Goal: Register for event/course

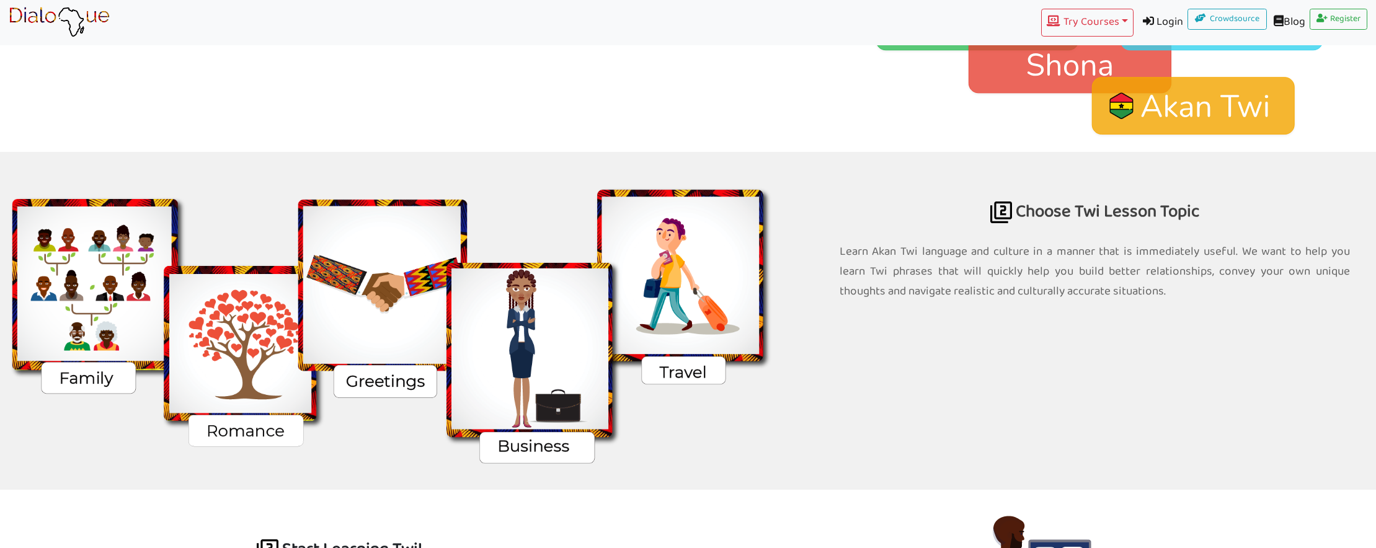
scroll to position [1045, 0]
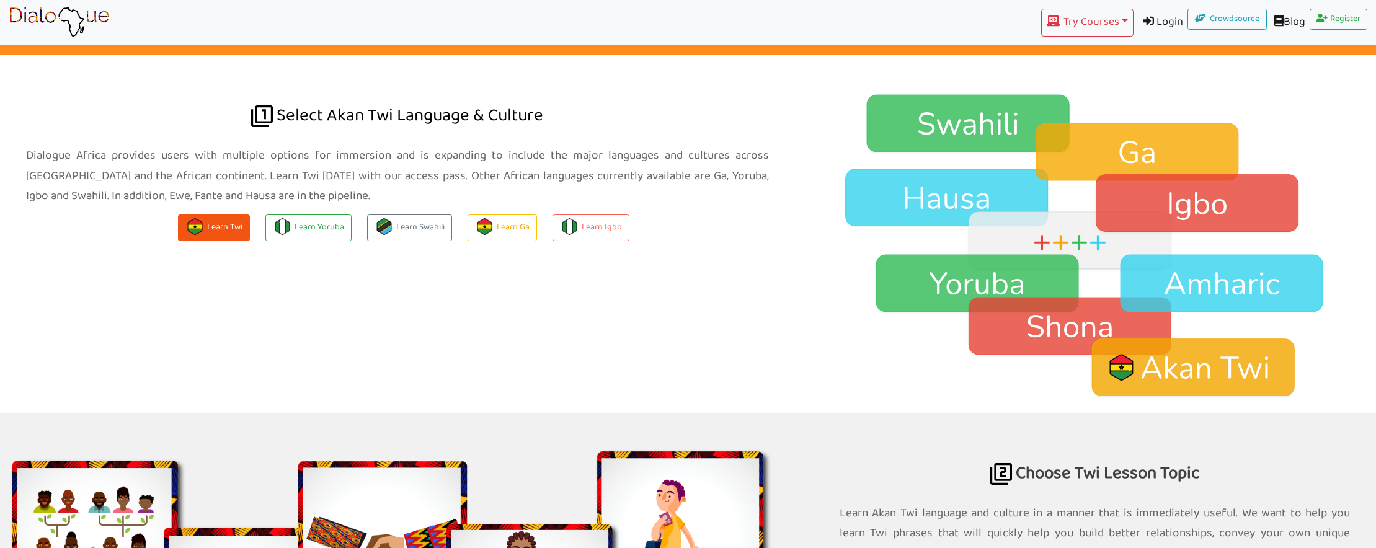
click at [218, 222] on button "Learn Twi" at bounding box center [214, 228] width 72 height 27
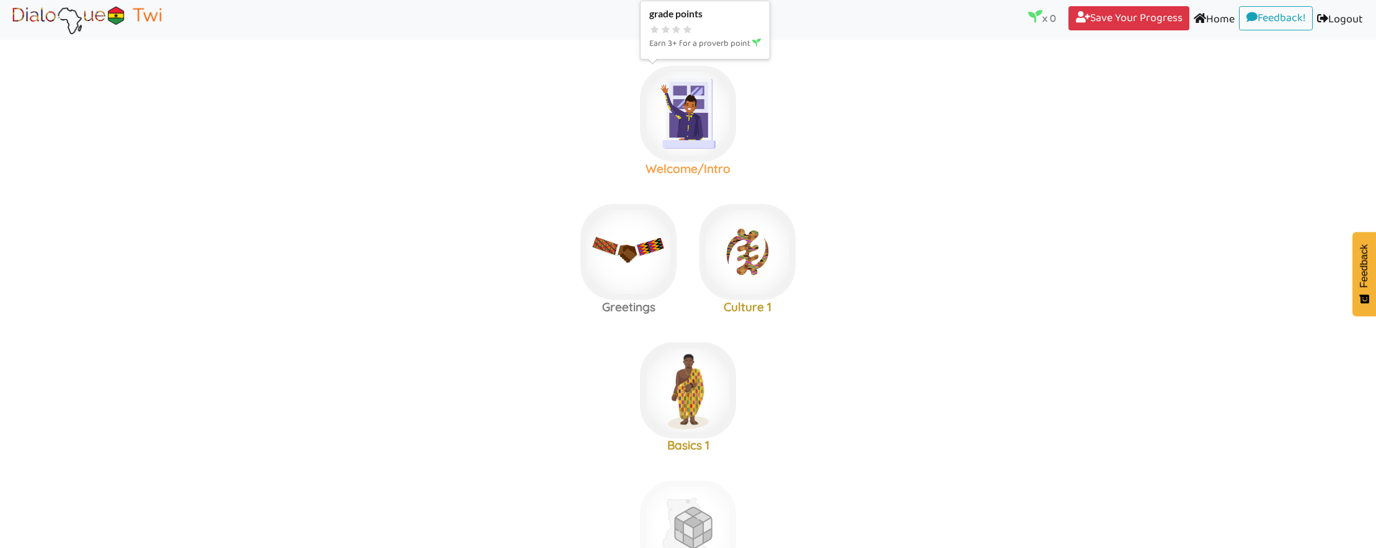
click at [684, 117] on img at bounding box center [688, 114] width 96 height 96
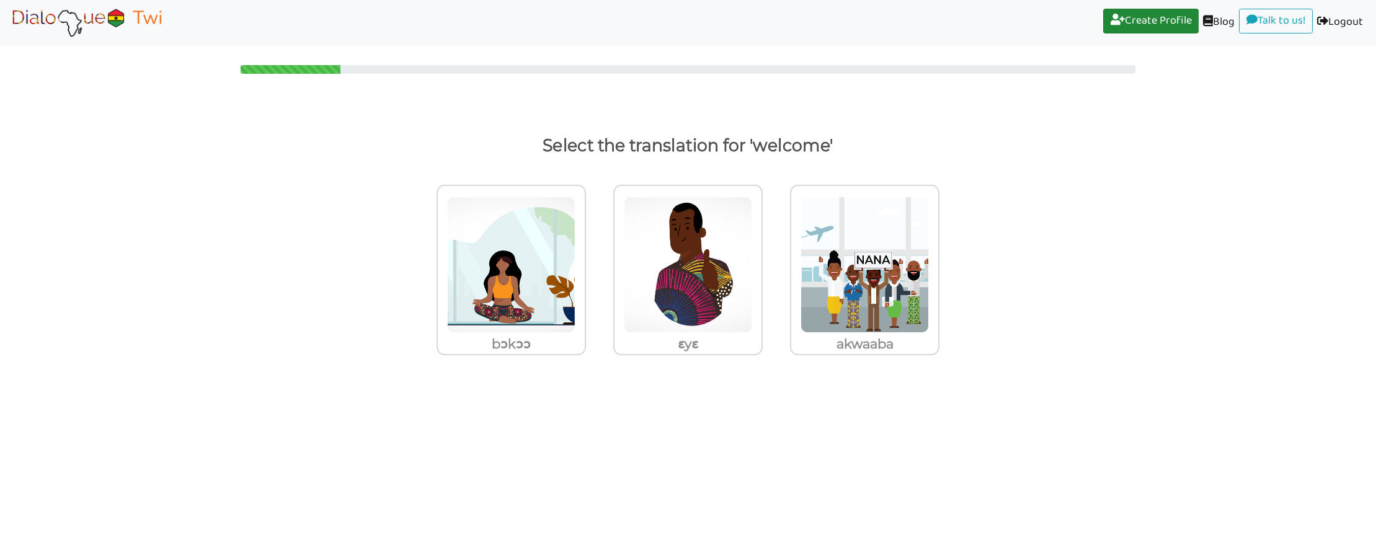
click at [1161, 14] on link "Create Profile (current)" at bounding box center [1151, 21] width 96 height 25
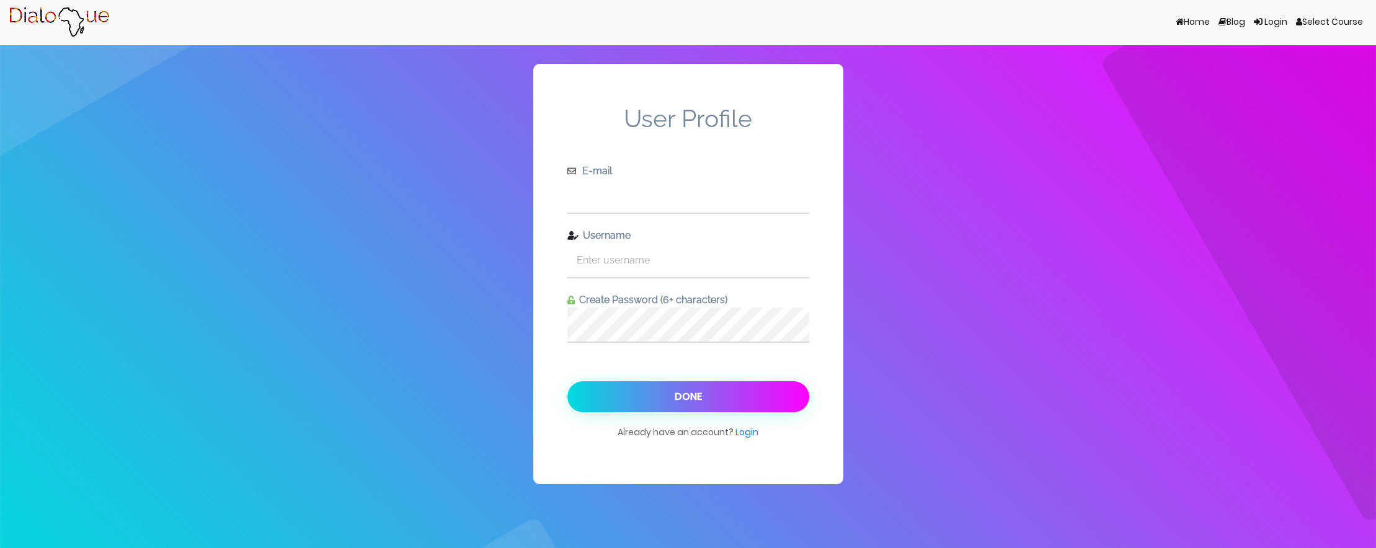
click at [634, 198] on input "text" at bounding box center [688, 196] width 242 height 34
type input "[EMAIL_ADDRESS][DOMAIN_NAME]"
click at [647, 269] on input "text" at bounding box center [688, 260] width 242 height 34
type input "myke"
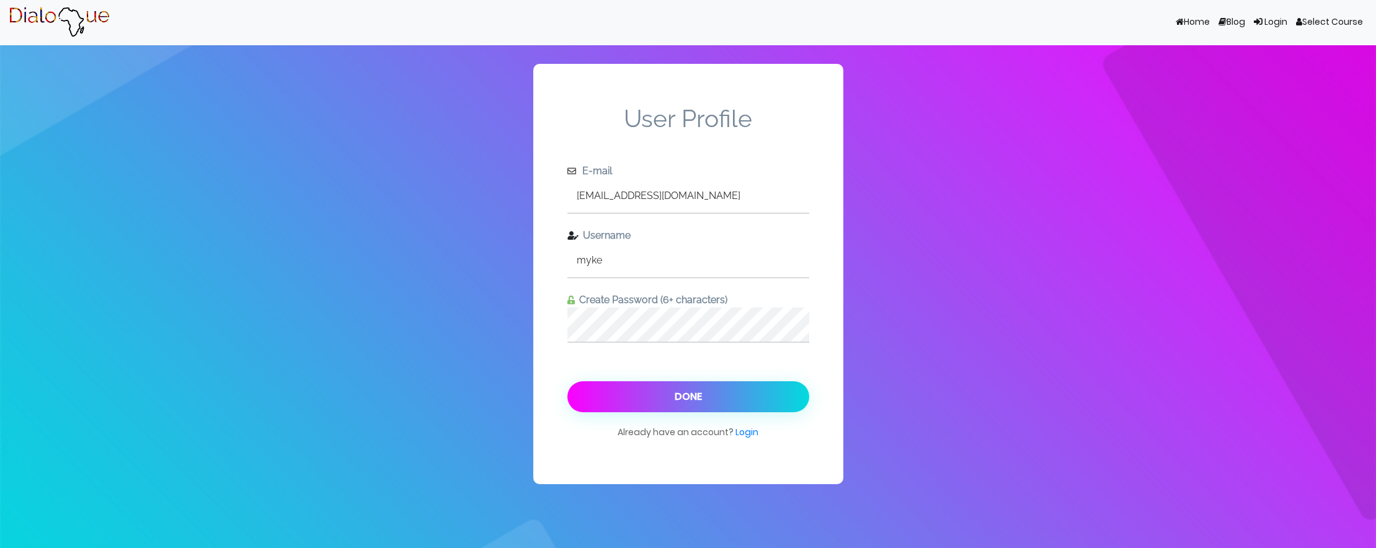
click at [683, 402] on button "Done" at bounding box center [688, 396] width 242 height 31
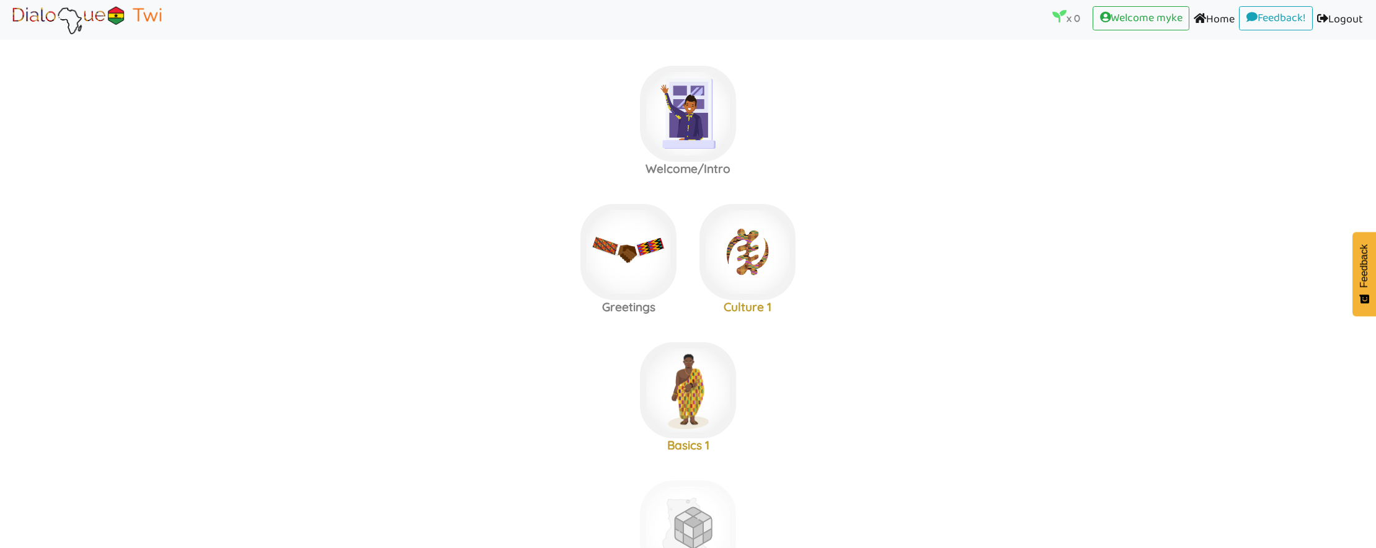
click at [9, 35] on area at bounding box center [9, 35] width 0 height 0
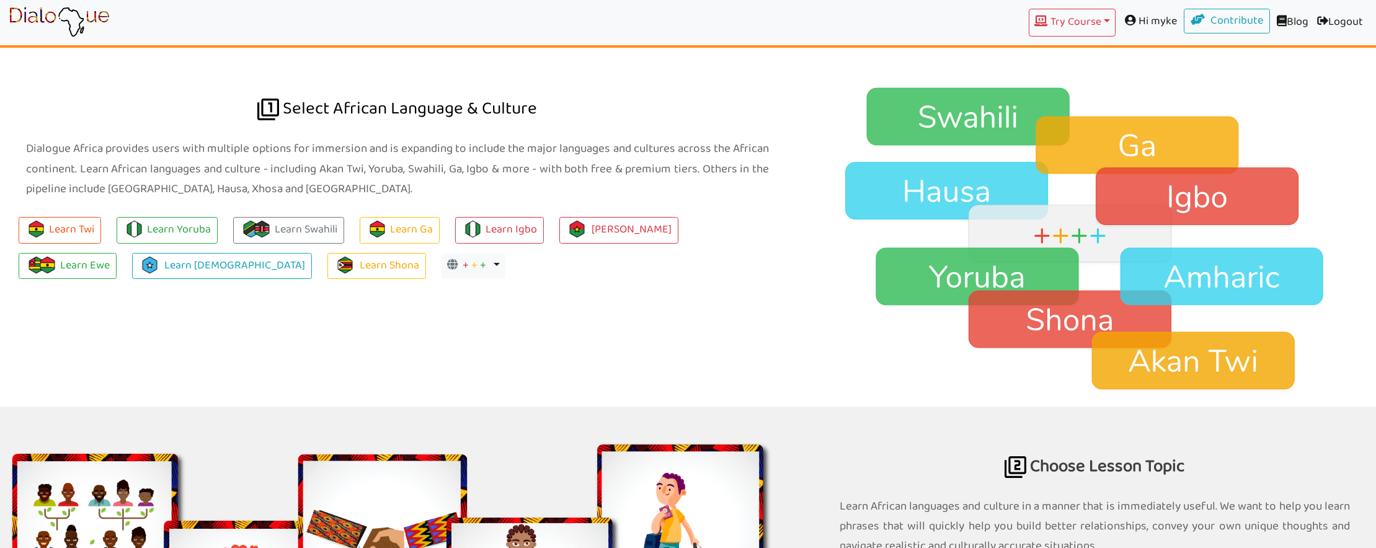
scroll to position [1029, 0]
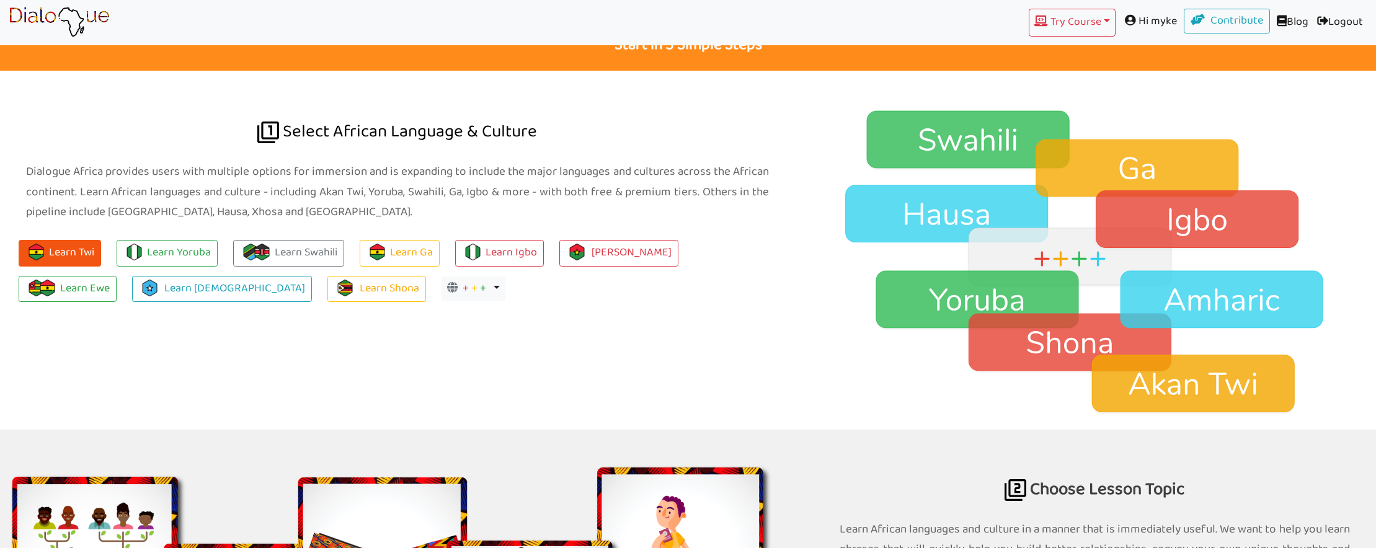
click at [64, 256] on button "Learn Twi" at bounding box center [60, 253] width 82 height 27
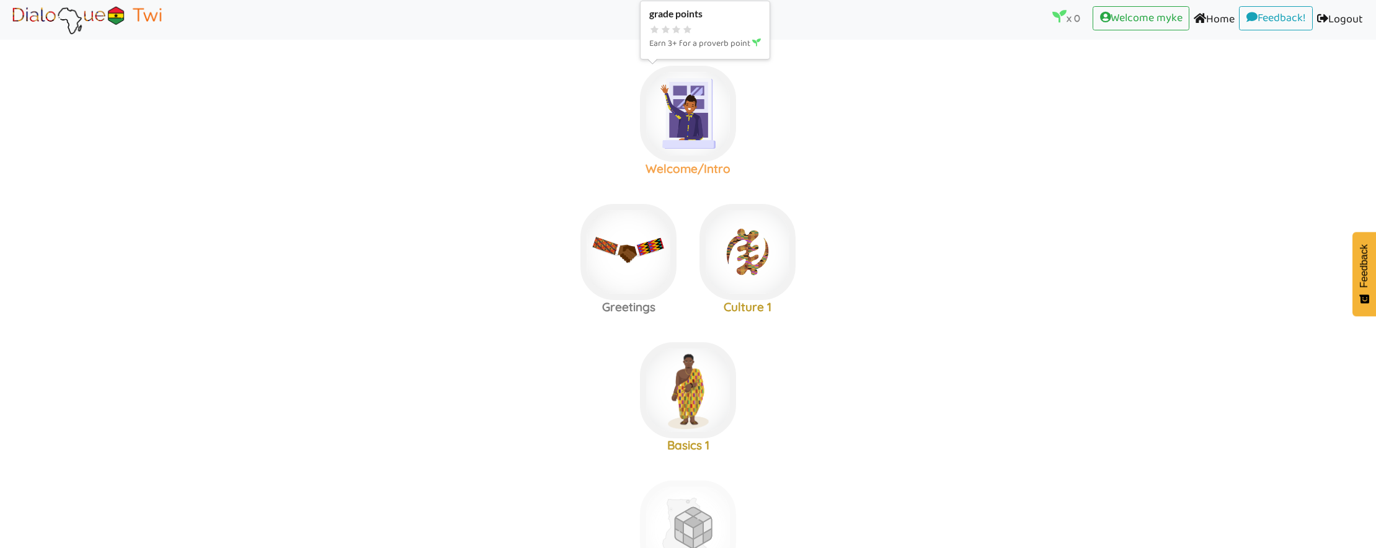
click at [700, 104] on img at bounding box center [688, 114] width 96 height 96
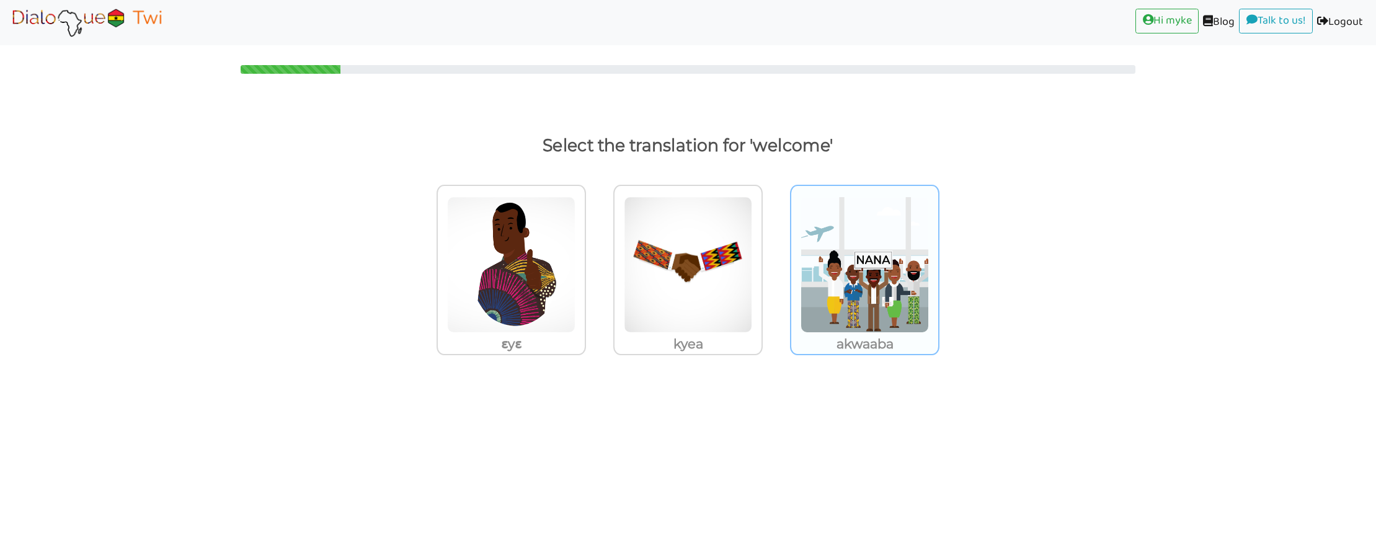
click at [576, 268] on img at bounding box center [511, 265] width 128 height 136
click at [594, 262] on input "akwaaba" at bounding box center [589, 256] width 9 height 9
